Goal: Information Seeking & Learning: Learn about a topic

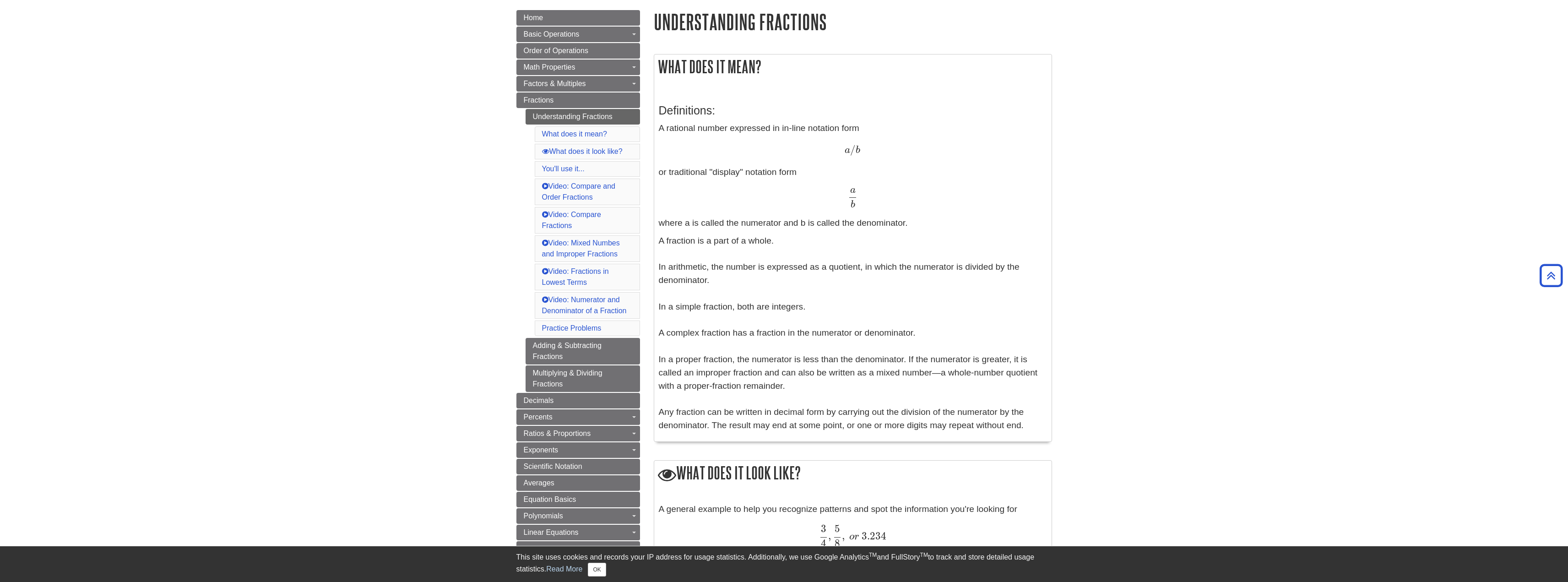
scroll to position [46, 0]
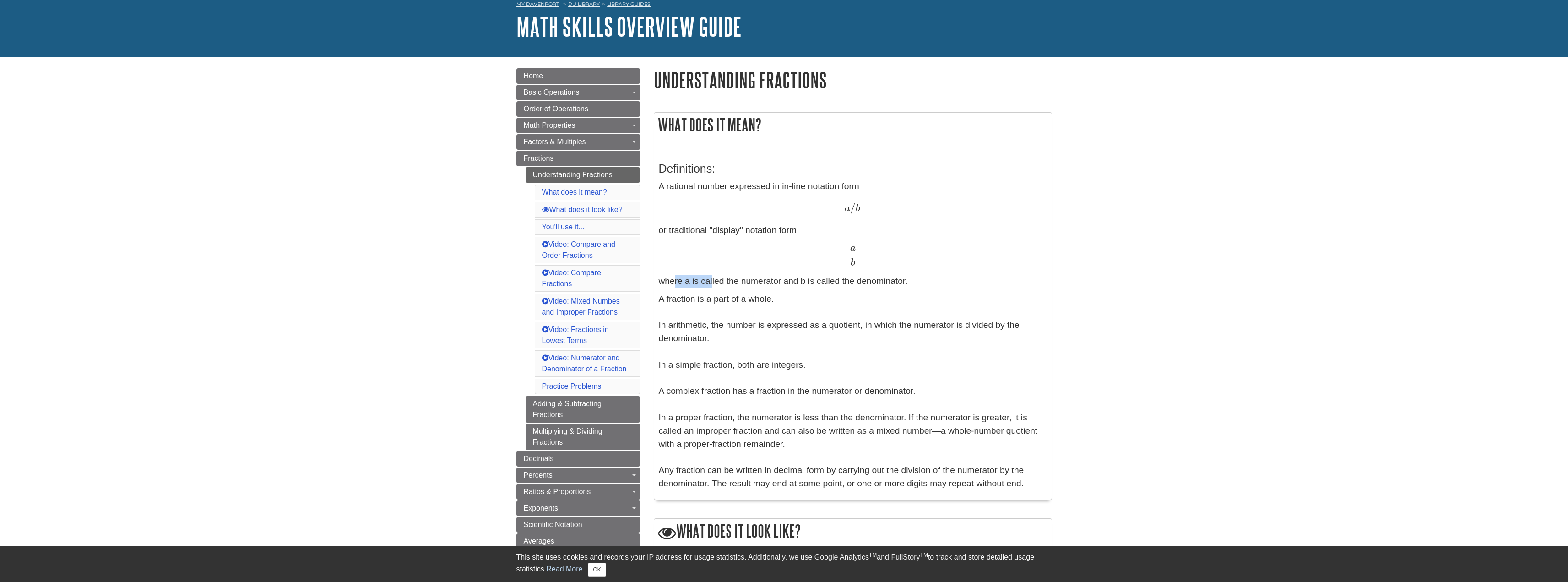
drag, startPoint x: 668, startPoint y: 284, endPoint x: 709, endPoint y: 289, distance: 41.3
click at [710, 286] on p "A rational number expressed in in-line notation form a / b a / b or traditional…" at bounding box center [853, 234] width 388 height 108
click at [693, 298] on p "A fraction is a part of a whole. In arithmetic, the number is expressed as a qu…" at bounding box center [853, 391] width 388 height 198
drag, startPoint x: 702, startPoint y: 368, endPoint x: 806, endPoint y: 379, distance: 104.6
click at [806, 379] on p "A fraction is a part of a whole. In arithmetic, the number is expressed as a qu…" at bounding box center [853, 391] width 388 height 198
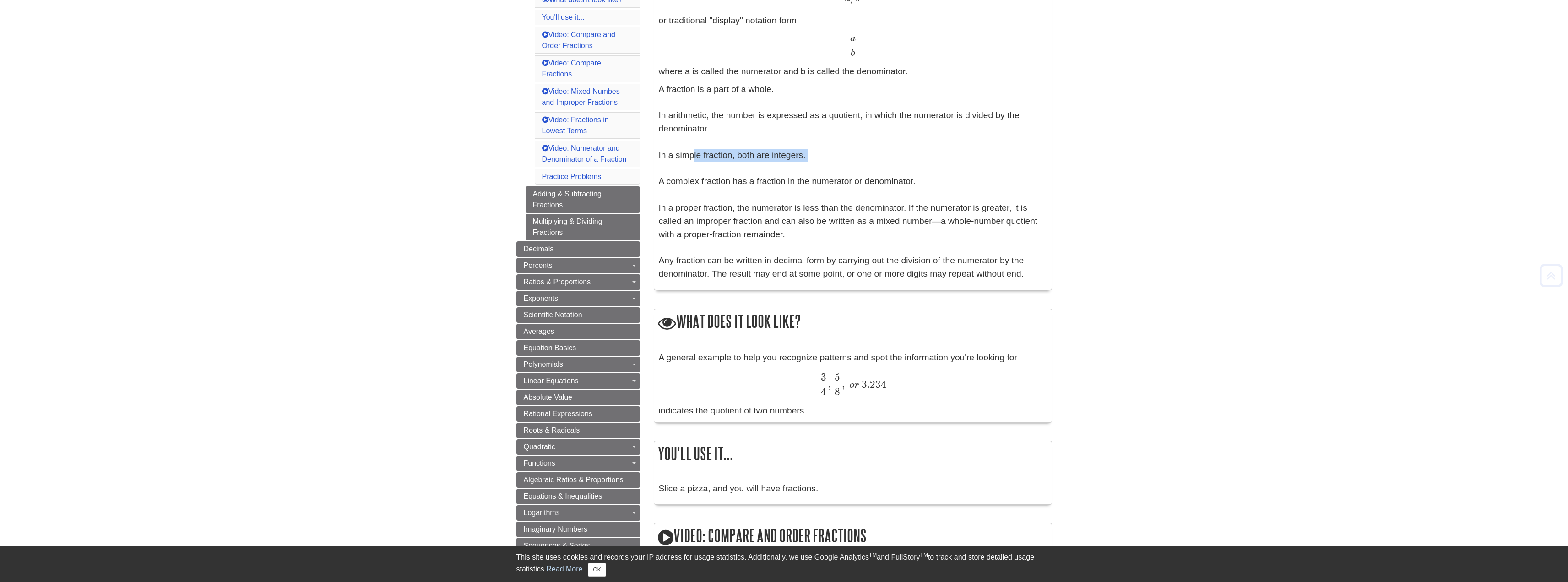
scroll to position [275, 0]
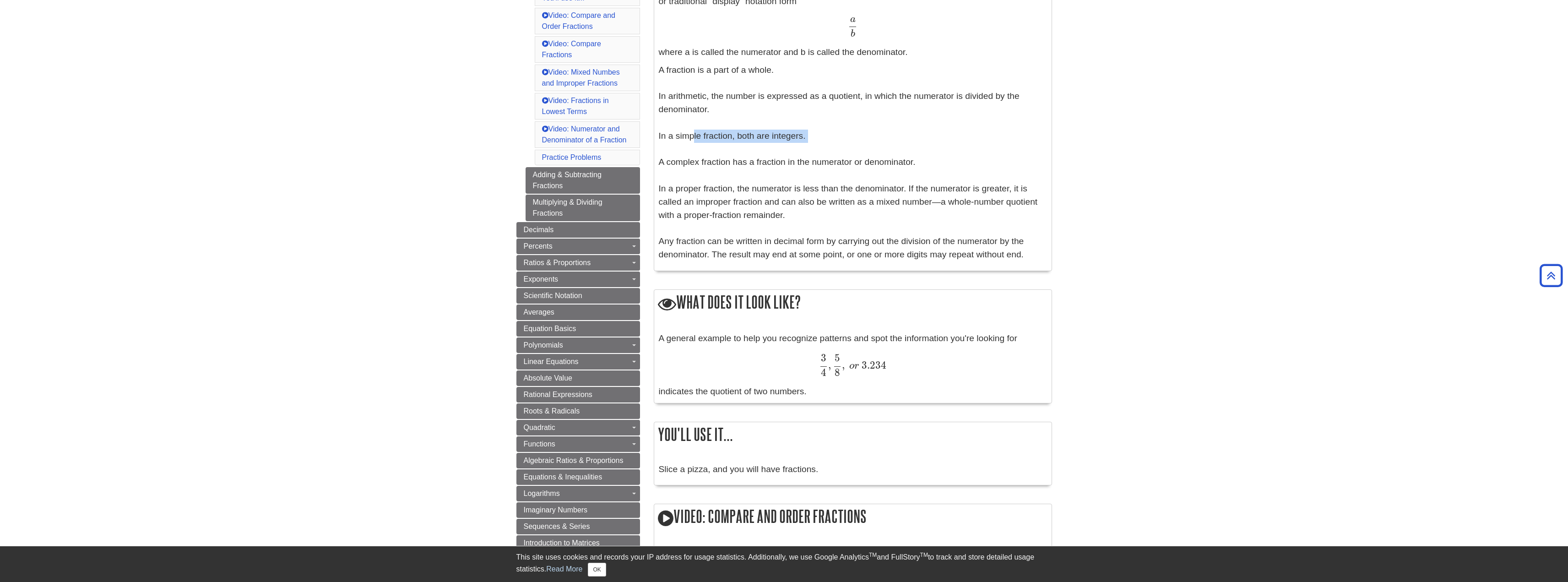
drag, startPoint x: 727, startPoint y: 339, endPoint x: 1013, endPoint y: 338, distance: 286.0
click at [1013, 338] on div "A general example to help you recognize patterns and spot the information you'r…" at bounding box center [853, 365] width 388 height 66
drag, startPoint x: 663, startPoint y: 393, endPoint x: 822, endPoint y: 396, distance: 159.0
click at [822, 396] on div "A general example to help you recognize patterns and spot the information you'r…" at bounding box center [853, 365] width 388 height 66
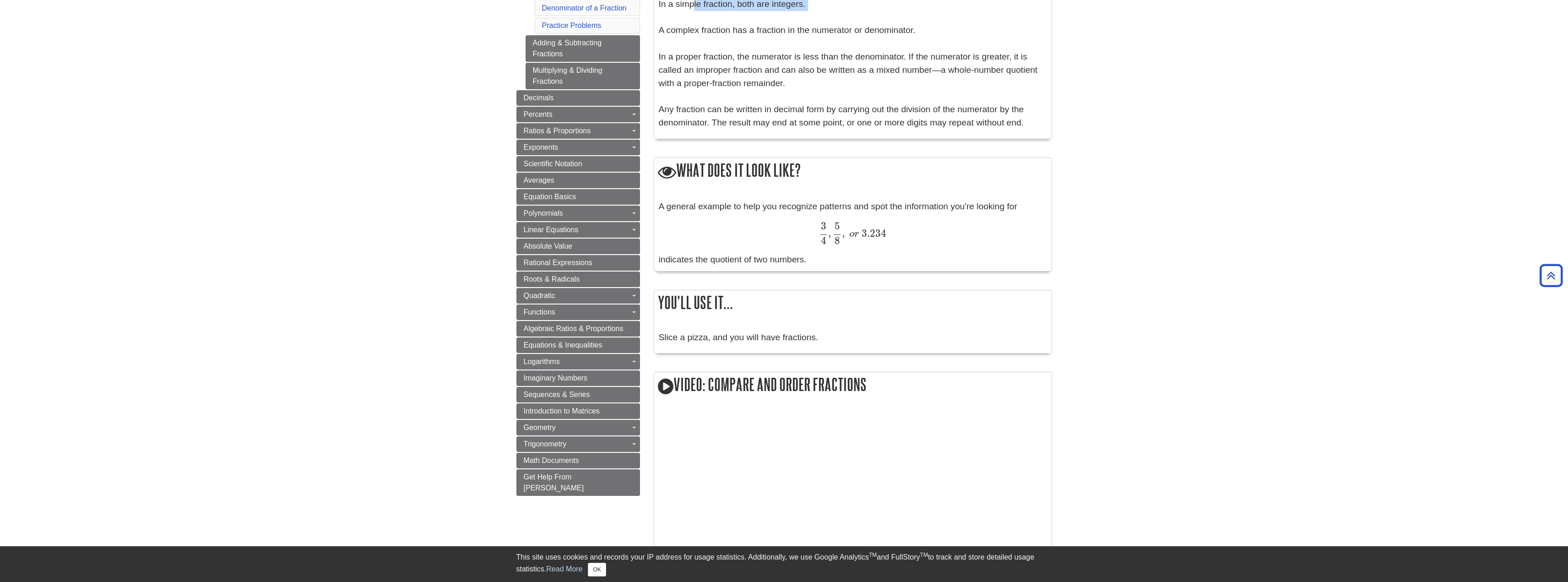
scroll to position [412, 0]
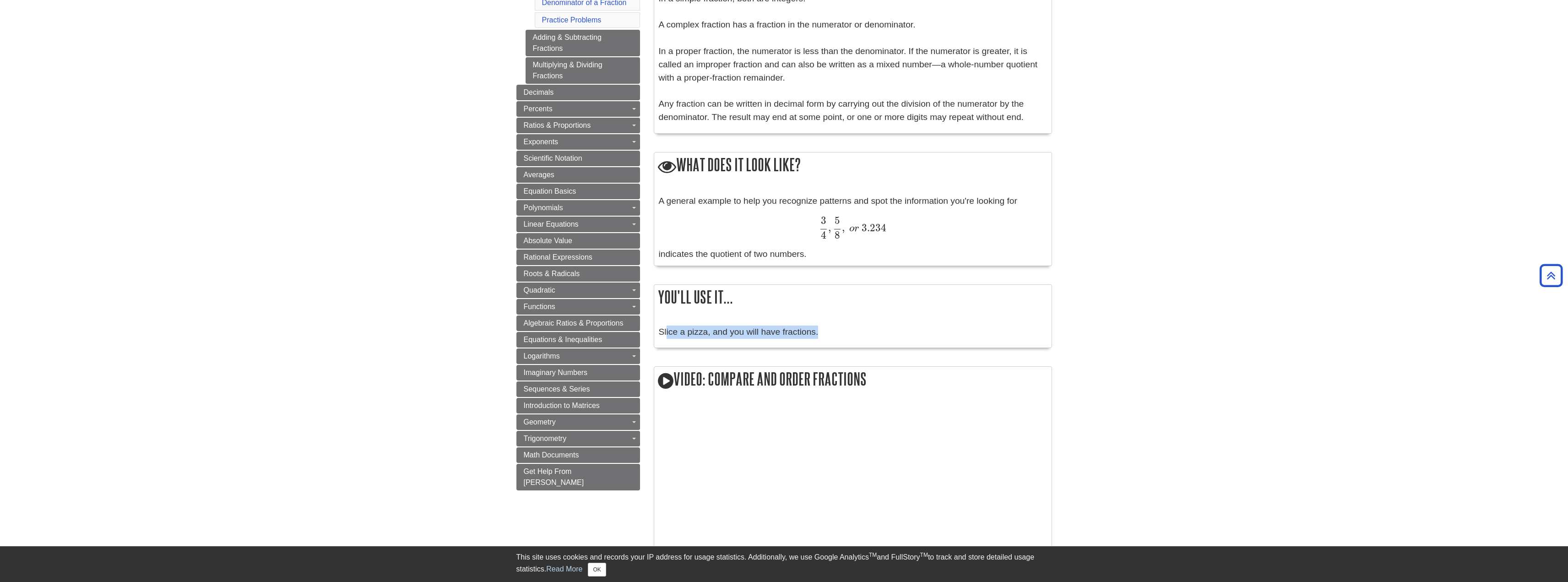
drag, startPoint x: 670, startPoint y: 331, endPoint x: 849, endPoint y: 337, distance: 179.1
click at [849, 337] on p "Slice a pizza, and you will have fractions." at bounding box center [853, 332] width 388 height 13
click at [751, 341] on div "Slice a pizza, and you will have fractions." at bounding box center [853, 334] width 388 height 18
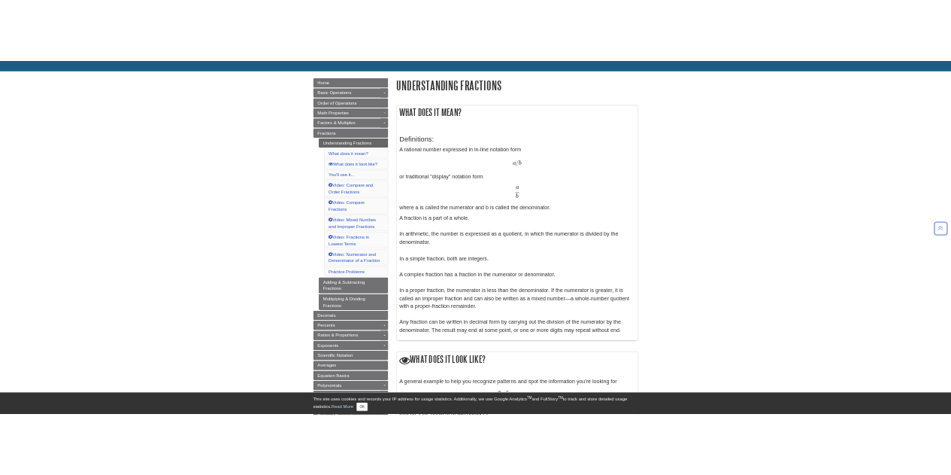
scroll to position [0, 0]
